Goal: Information Seeking & Learning: Learn about a topic

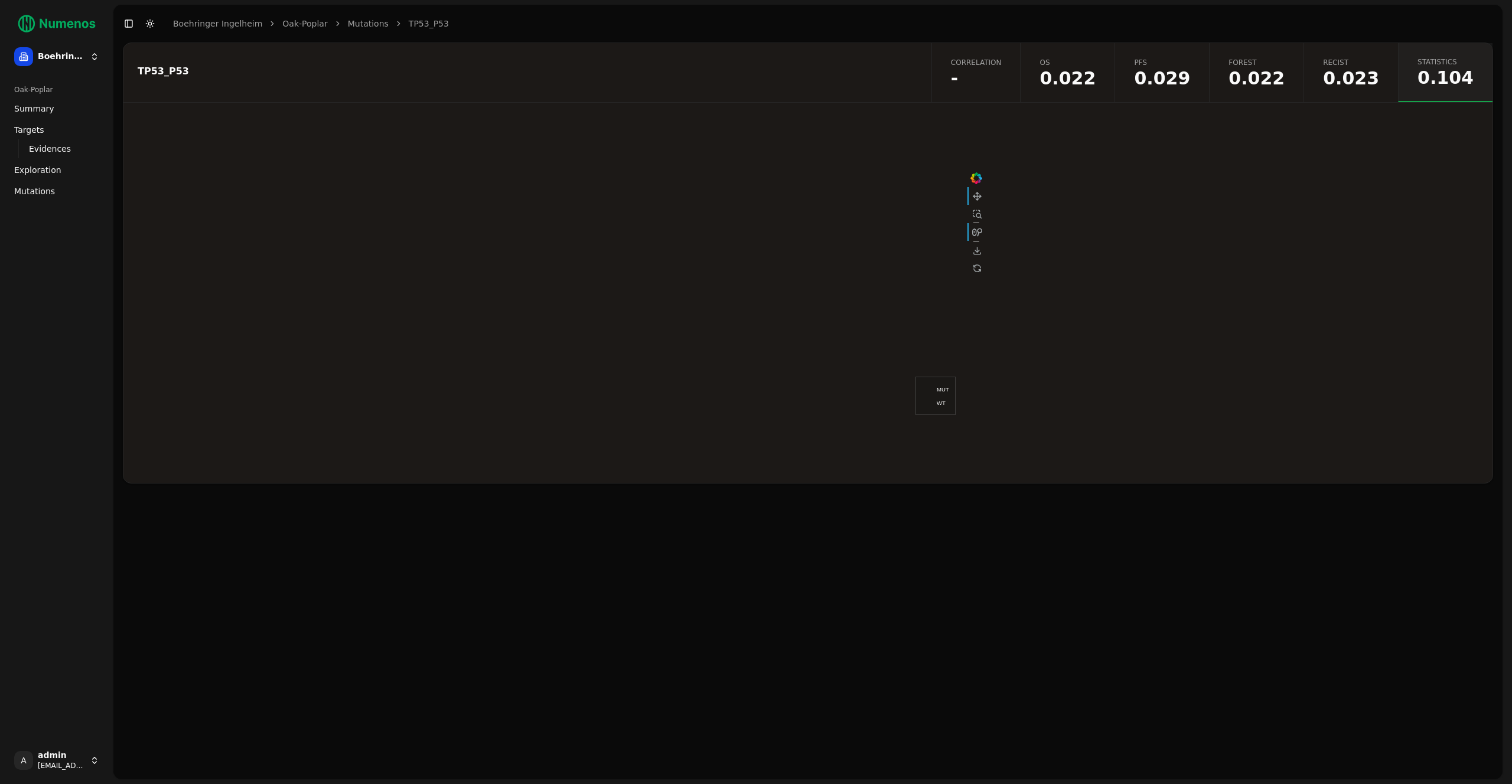
click at [152, 27] on button "Toggle Dark Mode" at bounding box center [150, 23] width 17 height 17
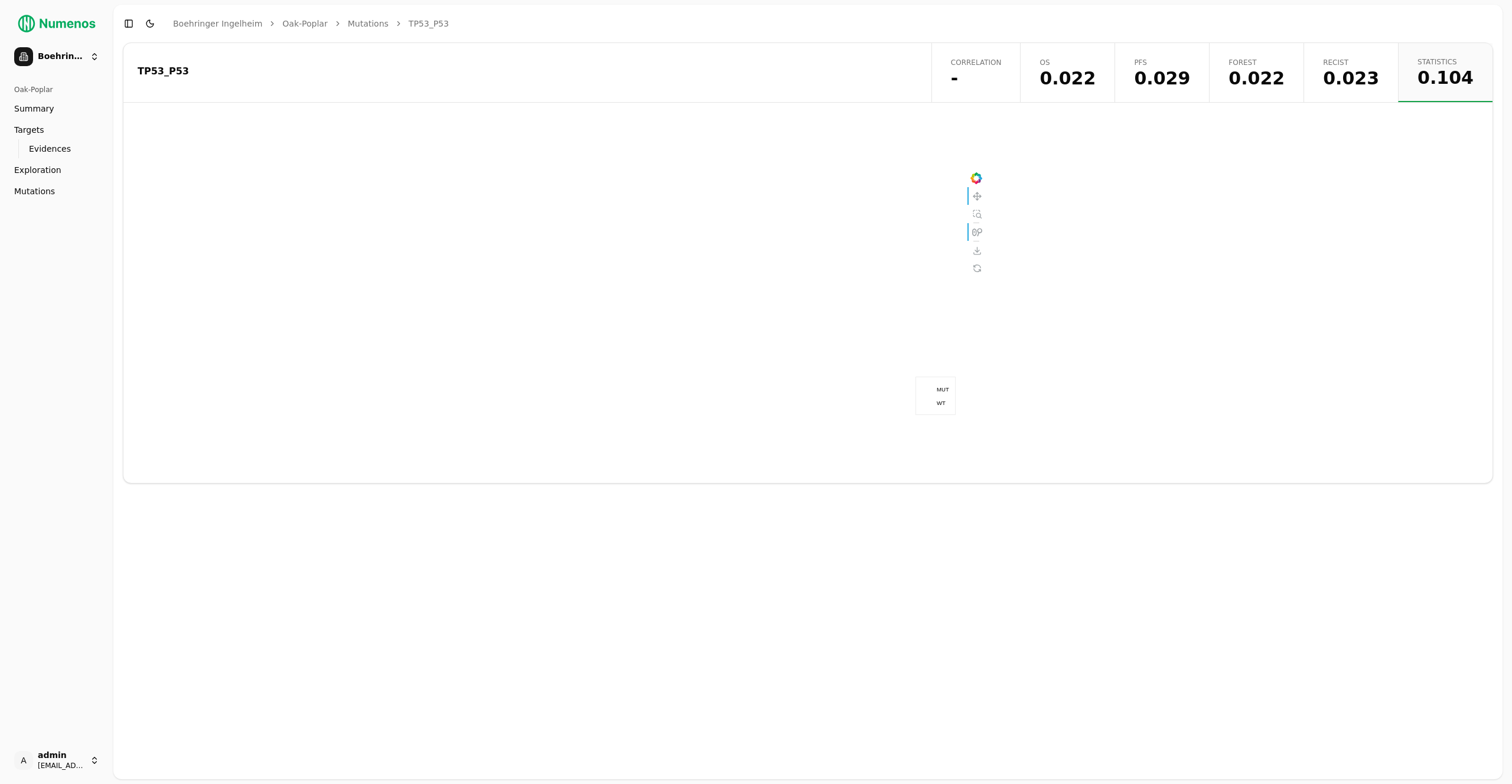
click at [152, 27] on button "Toggle Dark Mode" at bounding box center [150, 23] width 17 height 17
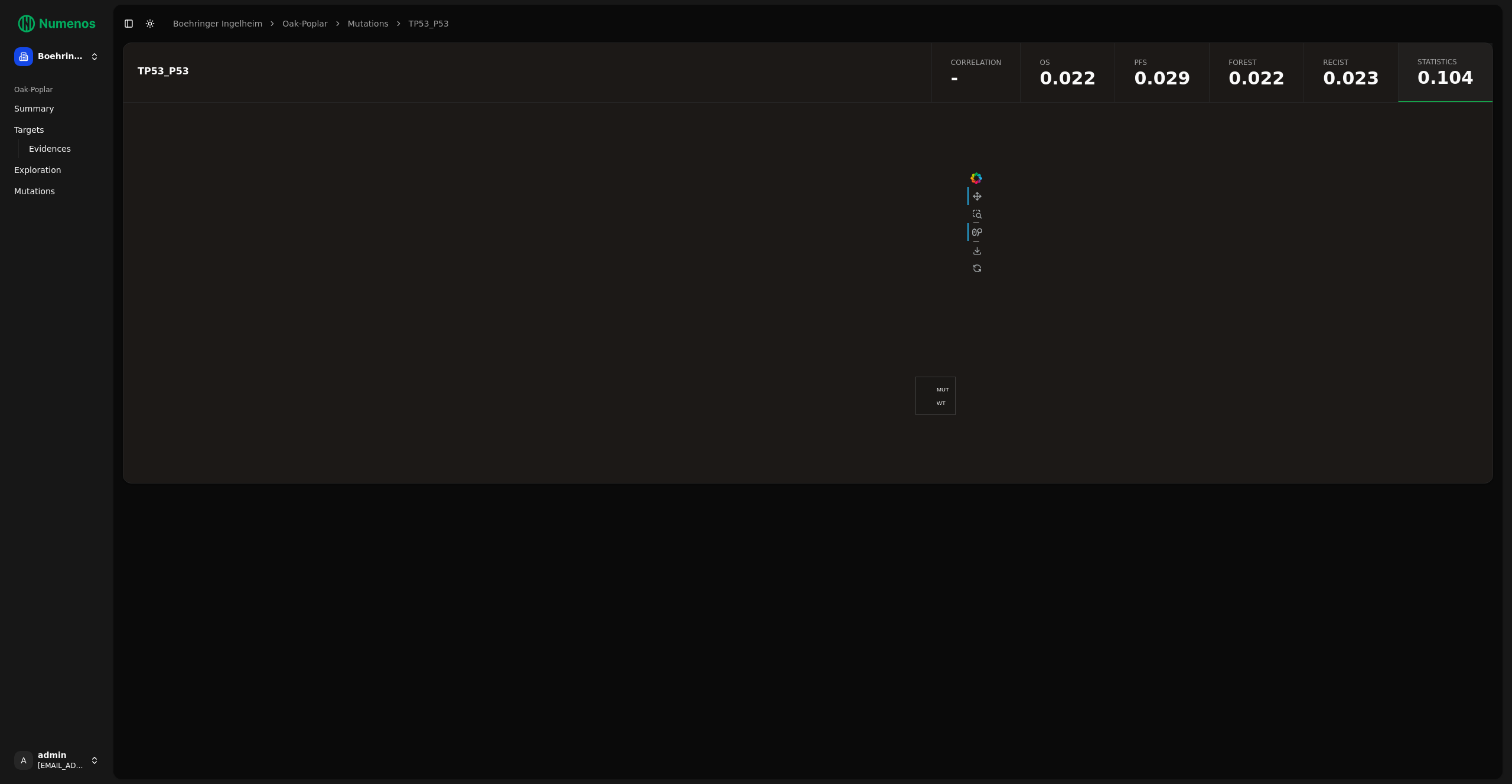
click at [152, 27] on button "Toggle Dark Mode" at bounding box center [150, 23] width 17 height 17
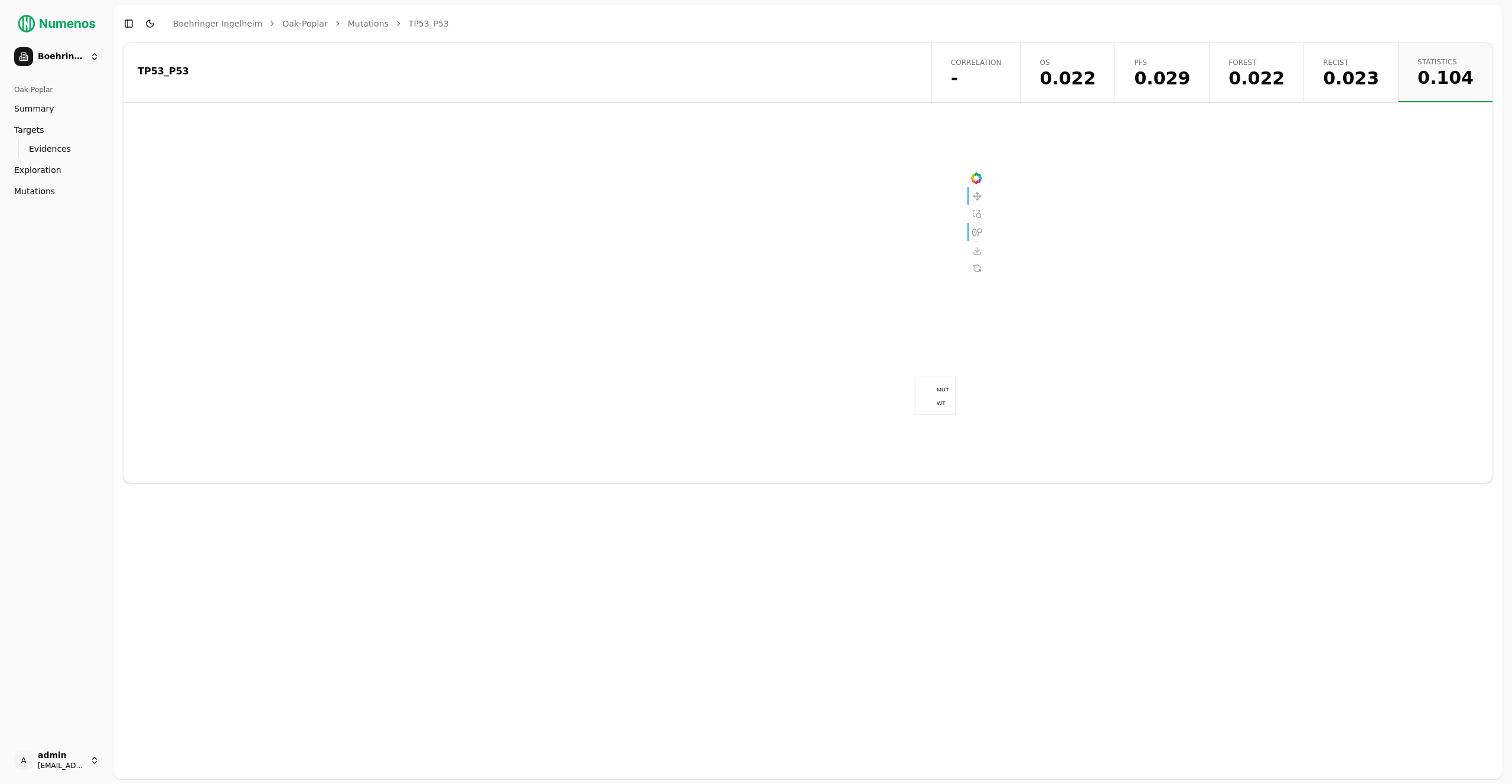
click at [152, 27] on button "Toggle Dark Mode" at bounding box center [150, 23] width 17 height 17
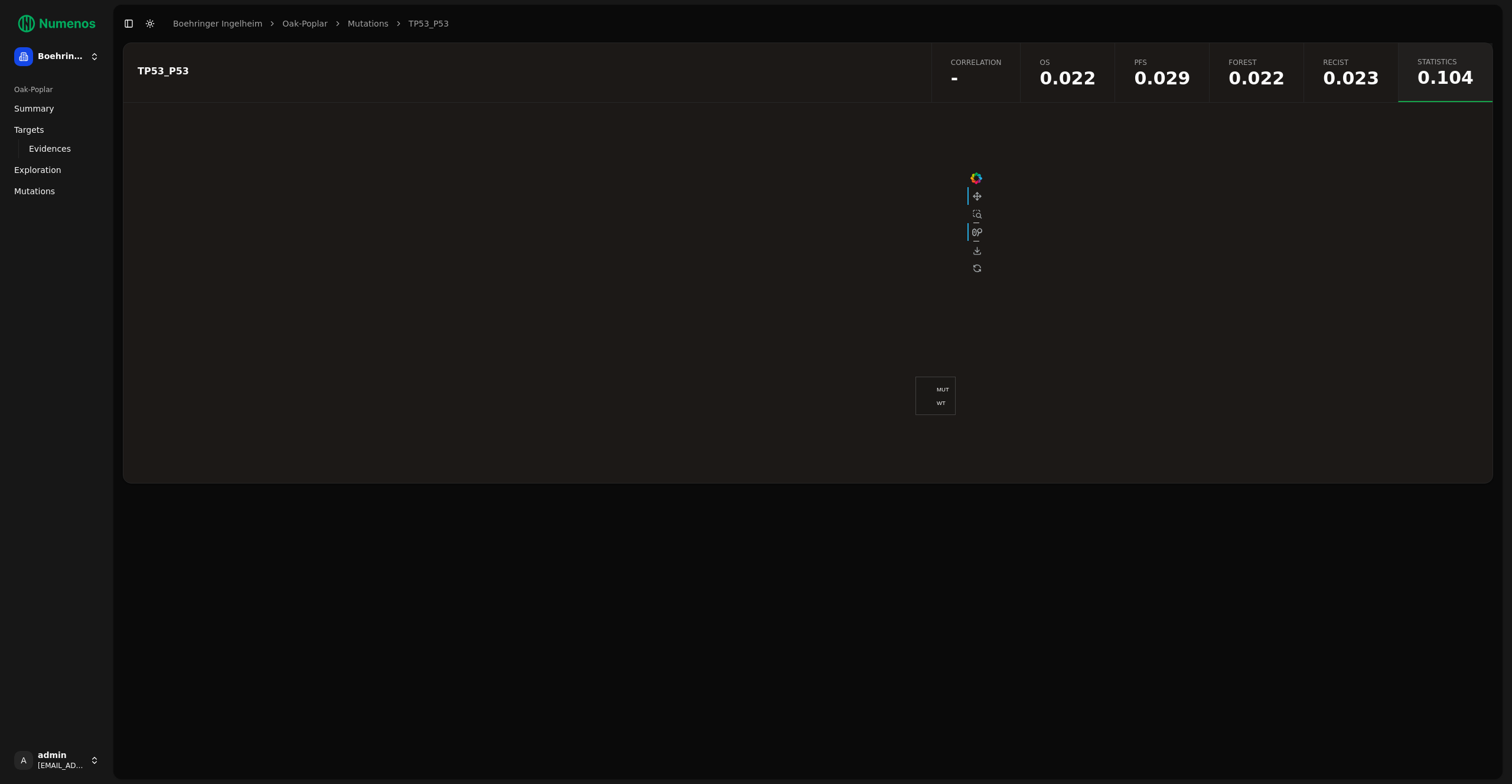
click at [1354, 71] on span "0.023" at bounding box center [1351, 78] width 56 height 18
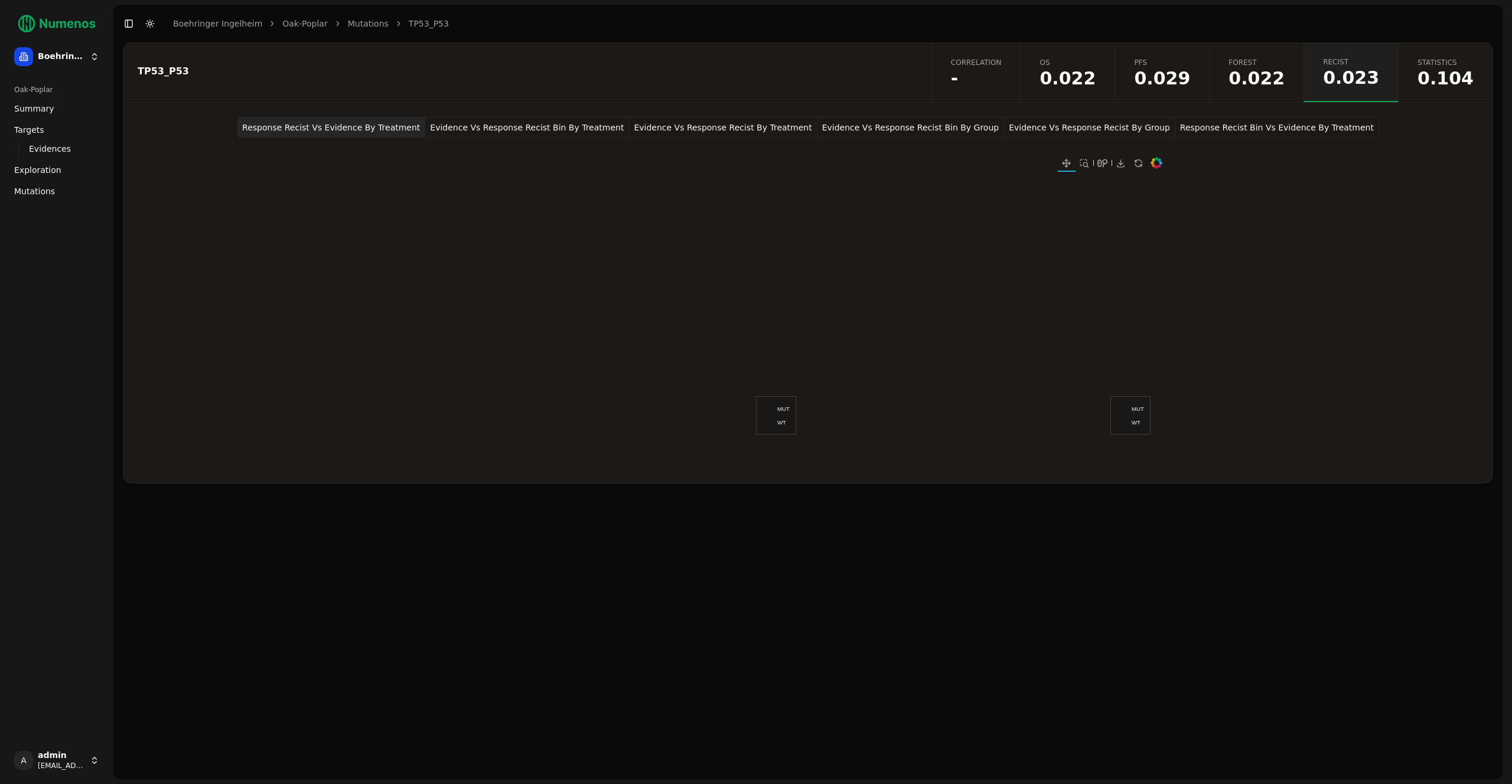
click at [1224, 131] on button "Response Recist Bin Vs Evidence By Treatment" at bounding box center [1277, 127] width 204 height 21
